Goal: Use online tool/utility: Utilize a website feature to perform a specific function

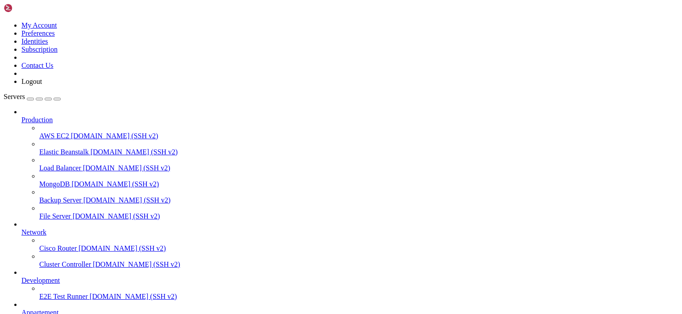
scroll to position [70, 0]
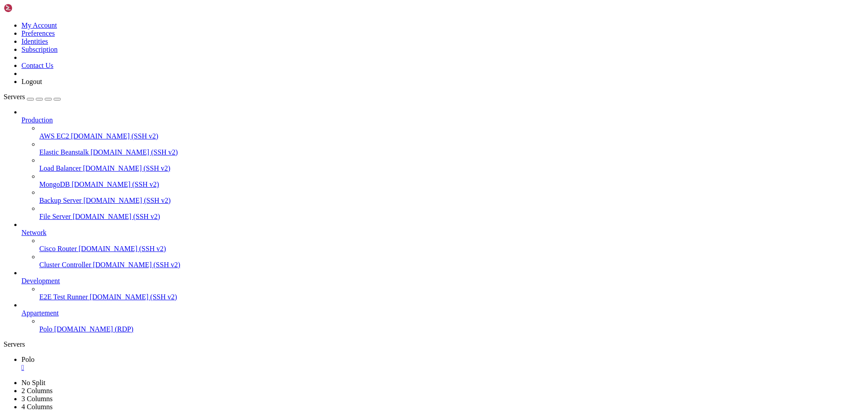
scroll to position [0, 0]
click at [57, 99] on icon "button" at bounding box center [57, 99] width 0 height 0
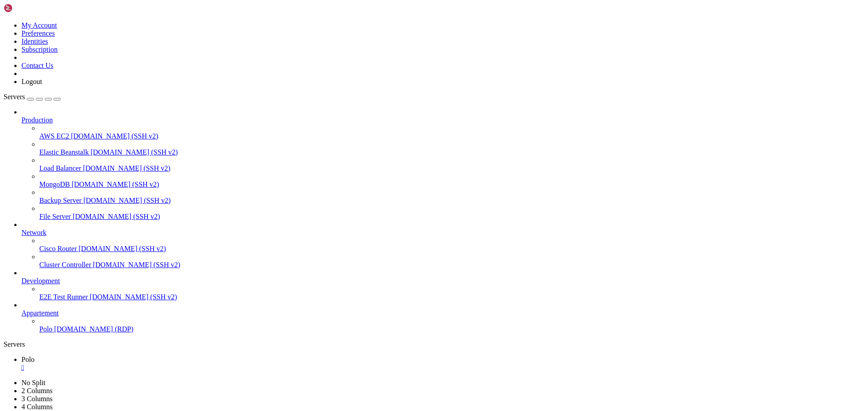
drag, startPoint x: 652, startPoint y: 761, endPoint x: 709, endPoint y: 761, distance: 56.7
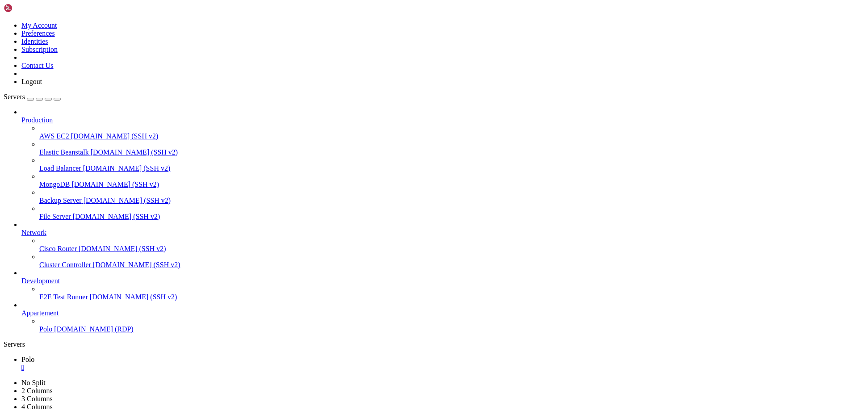
drag, startPoint x: 706, startPoint y: 763, endPoint x: 432, endPoint y: 771, distance: 273.4
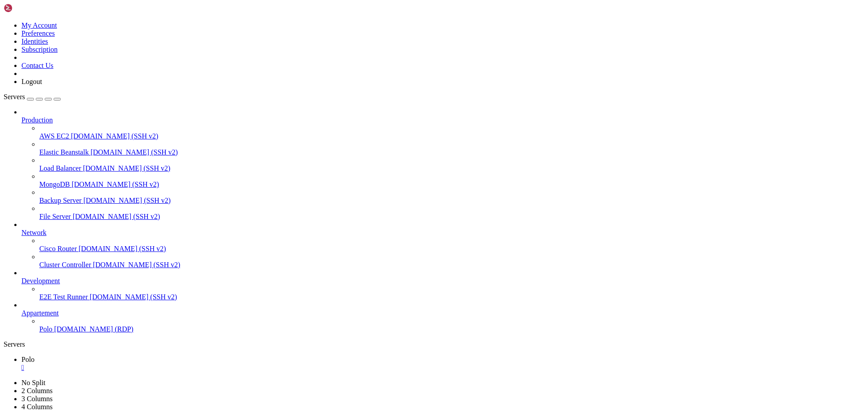
drag, startPoint x: 654, startPoint y: 762, endPoint x: 788, endPoint y: 762, distance: 134.4
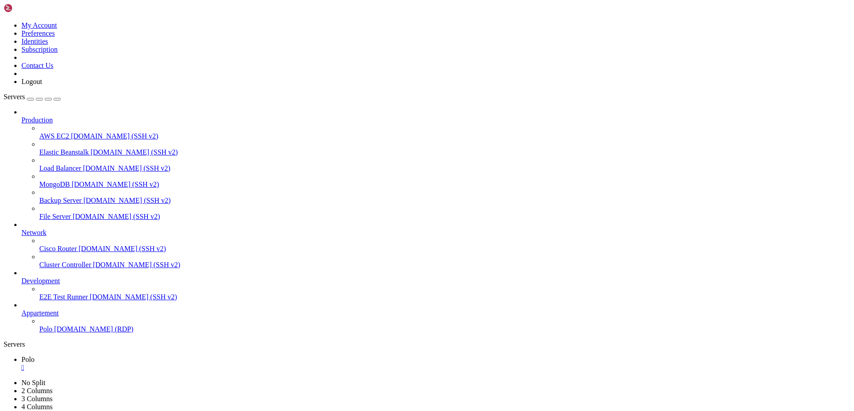
drag, startPoint x: 746, startPoint y: 761, endPoint x: 511, endPoint y: 765, distance: 235.4
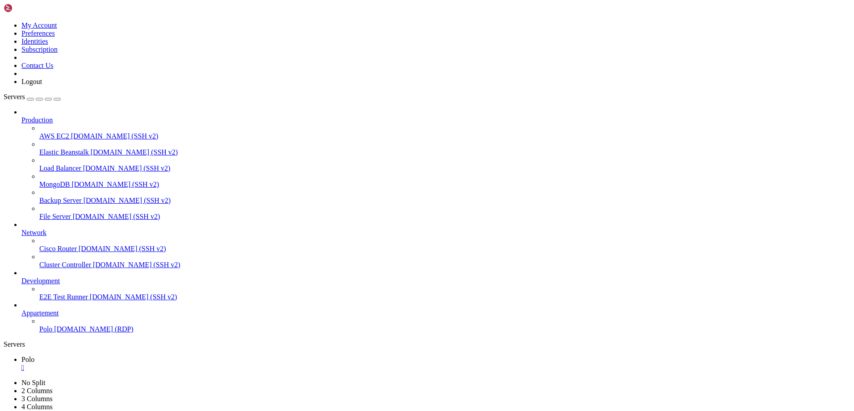
drag, startPoint x: 73, startPoint y: 698, endPoint x: 253, endPoint y: 697, distance: 179.5
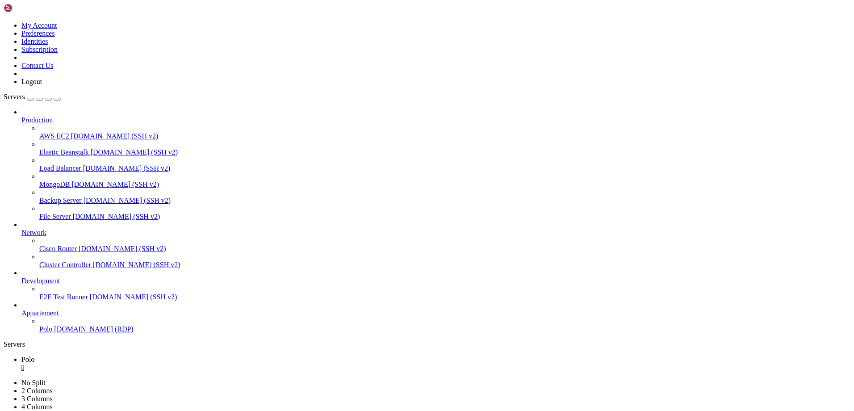
drag, startPoint x: 648, startPoint y: 762, endPoint x: 723, endPoint y: 762, distance: 75.0
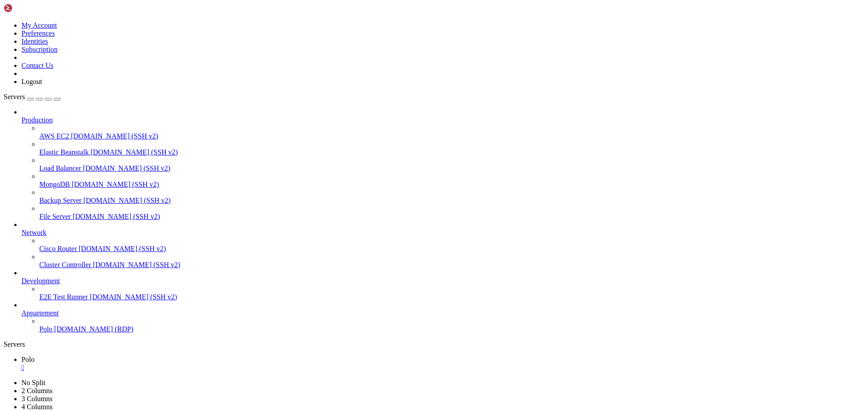
drag, startPoint x: 115, startPoint y: 626, endPoint x: 245, endPoint y: 634, distance: 130.6
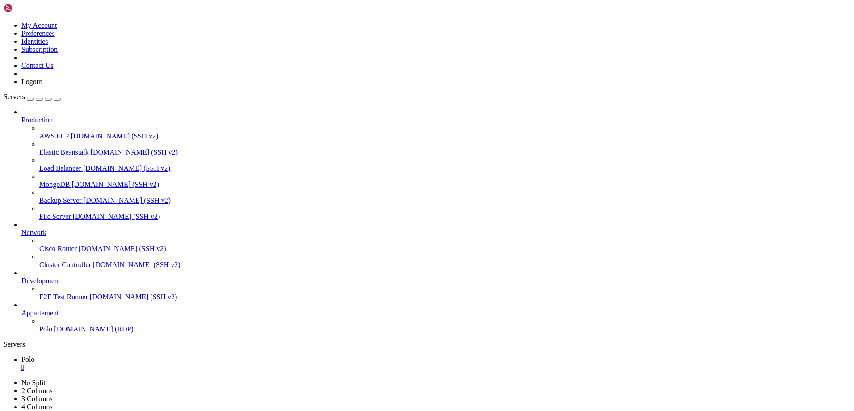
drag, startPoint x: 244, startPoint y: 616, endPoint x: 247, endPoint y: 637, distance: 20.7
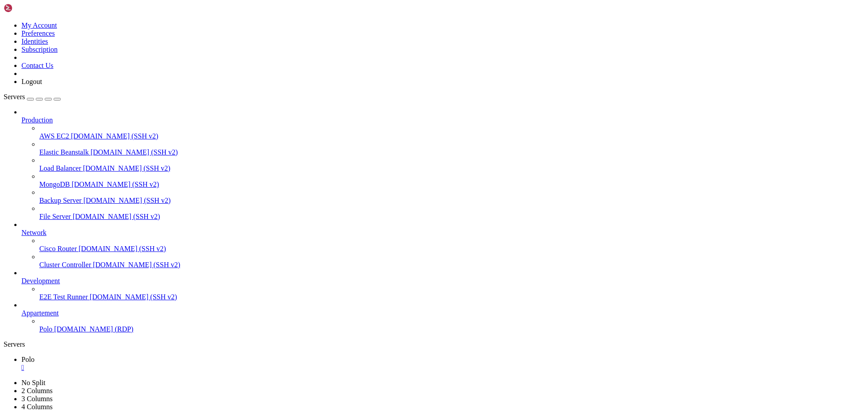
drag, startPoint x: 131, startPoint y: 532, endPoint x: 149, endPoint y: 531, distance: 18.3
drag, startPoint x: 243, startPoint y: 617, endPoint x: 245, endPoint y: 635, distance: 18.8
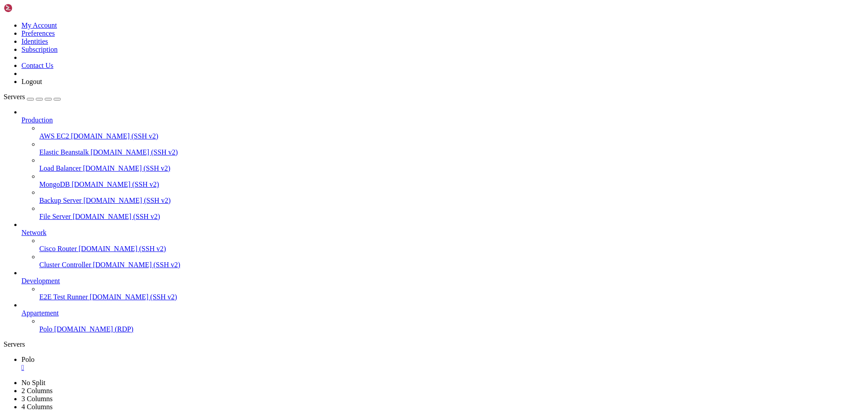
drag, startPoint x: 665, startPoint y: 761, endPoint x: 735, endPoint y: 769, distance: 71.0
drag, startPoint x: 312, startPoint y: 554, endPoint x: 663, endPoint y: 618, distance: 356.8
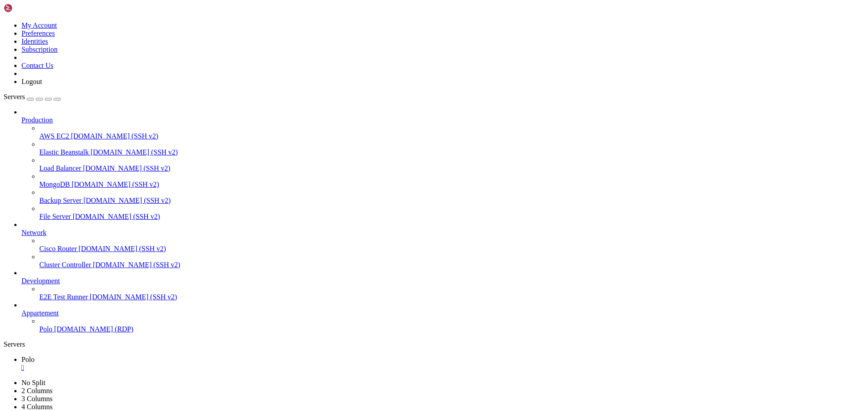
drag, startPoint x: 304, startPoint y: 654, endPoint x: 670, endPoint y: 654, distance: 366.6
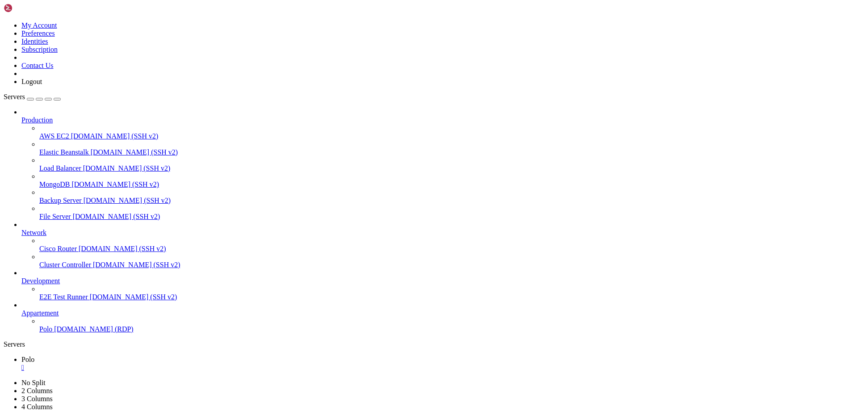
drag, startPoint x: 621, startPoint y: 648, endPoint x: 622, endPoint y: 655, distance: 7.2
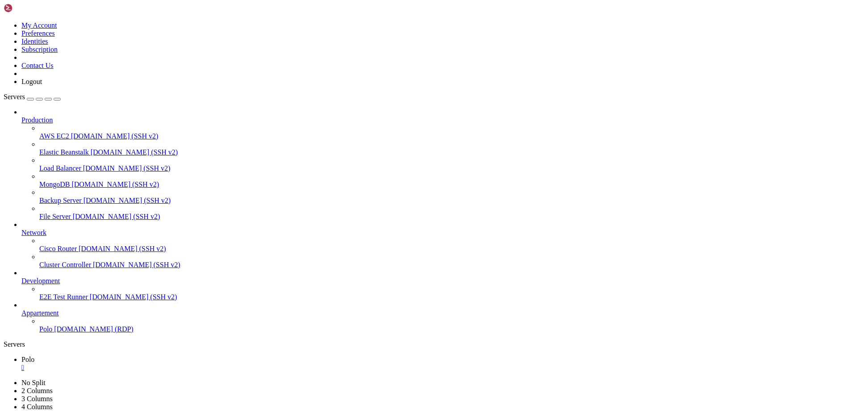
drag, startPoint x: 306, startPoint y: 652, endPoint x: 673, endPoint y: 653, distance: 366.6
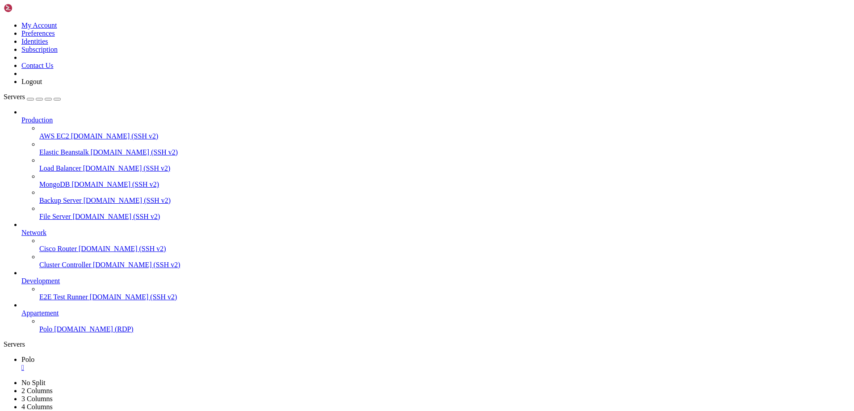
drag, startPoint x: 621, startPoint y: 656, endPoint x: 621, endPoint y: 666, distance: 9.8
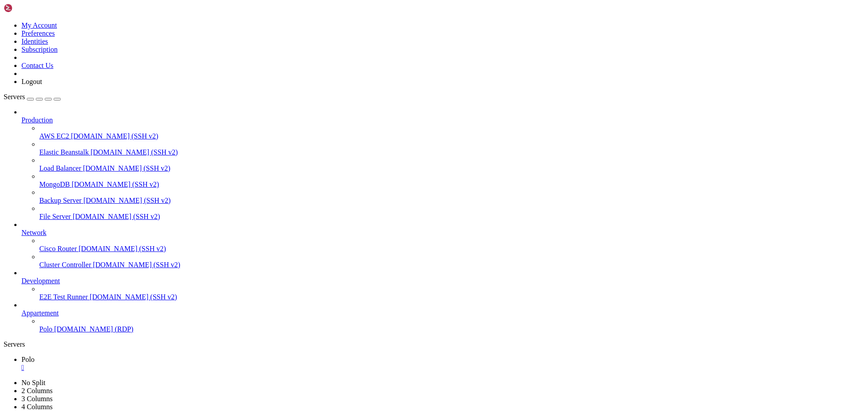
drag, startPoint x: 355, startPoint y: 608, endPoint x: 667, endPoint y: 606, distance: 312.2
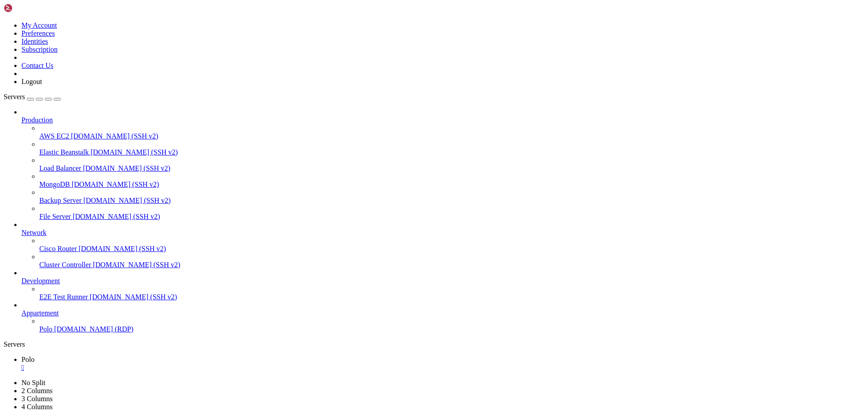
drag, startPoint x: 638, startPoint y: 589, endPoint x: 641, endPoint y: 744, distance: 155.0
